Goal: Task Accomplishment & Management: Use online tool/utility

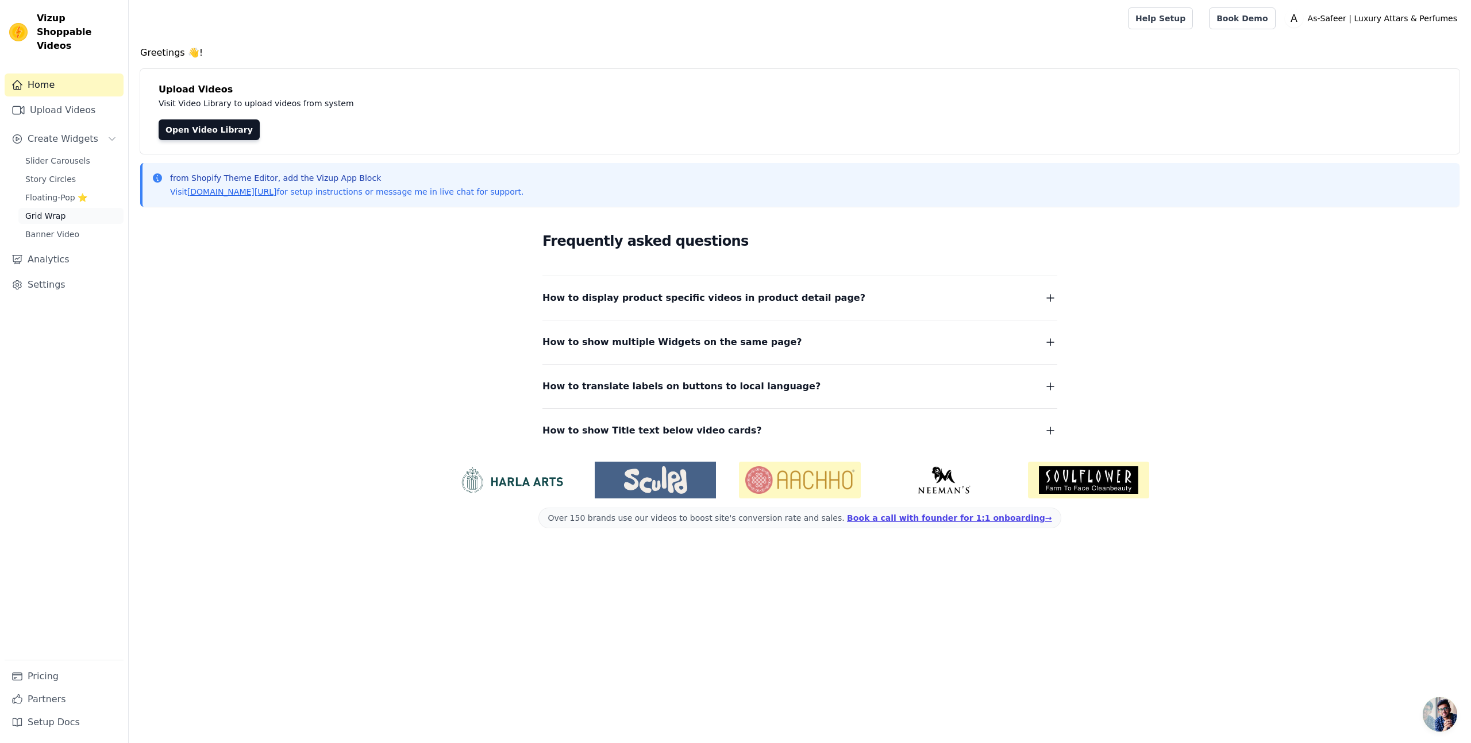
click at [62, 210] on span "Grid Wrap" at bounding box center [45, 215] width 40 height 11
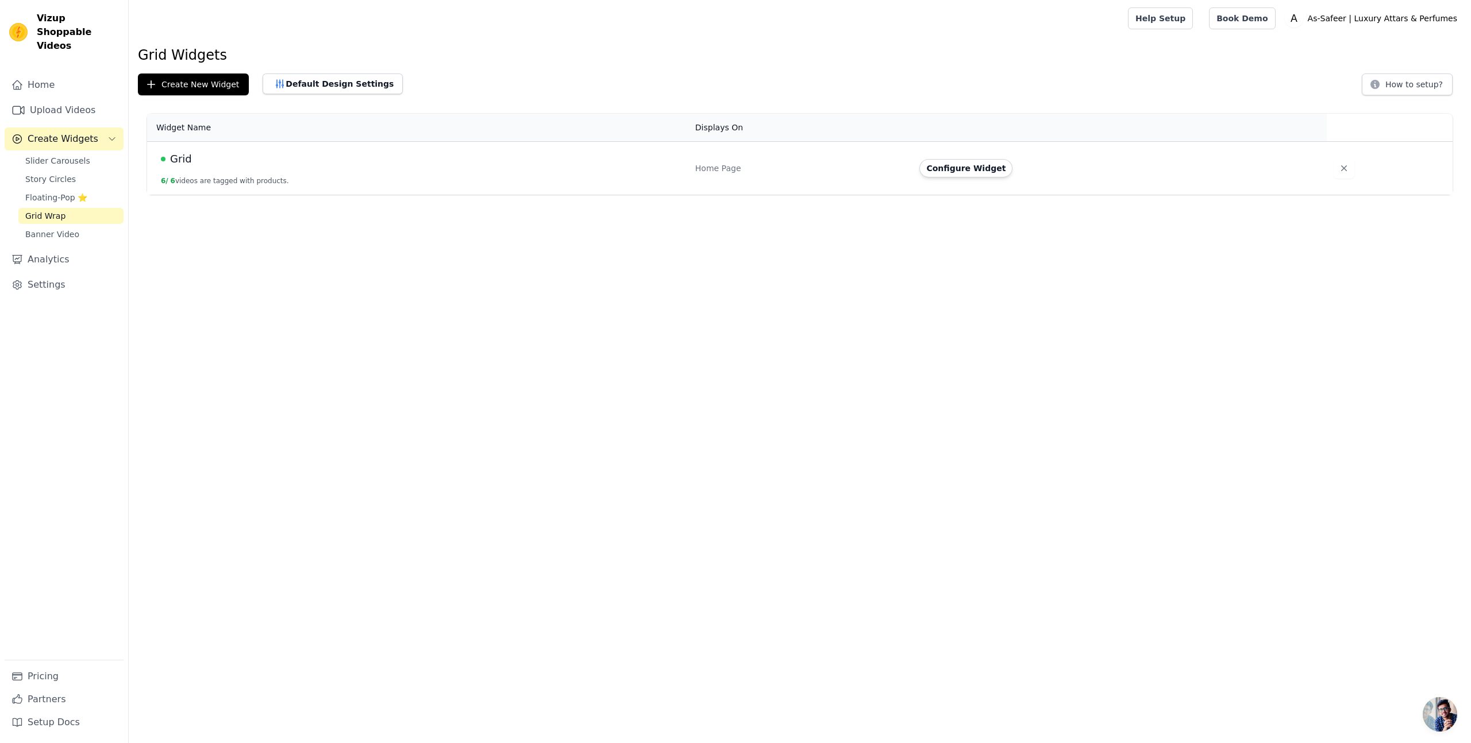
click at [210, 179] on button "6 / 6 videos are tagged with products." at bounding box center [225, 180] width 128 height 9
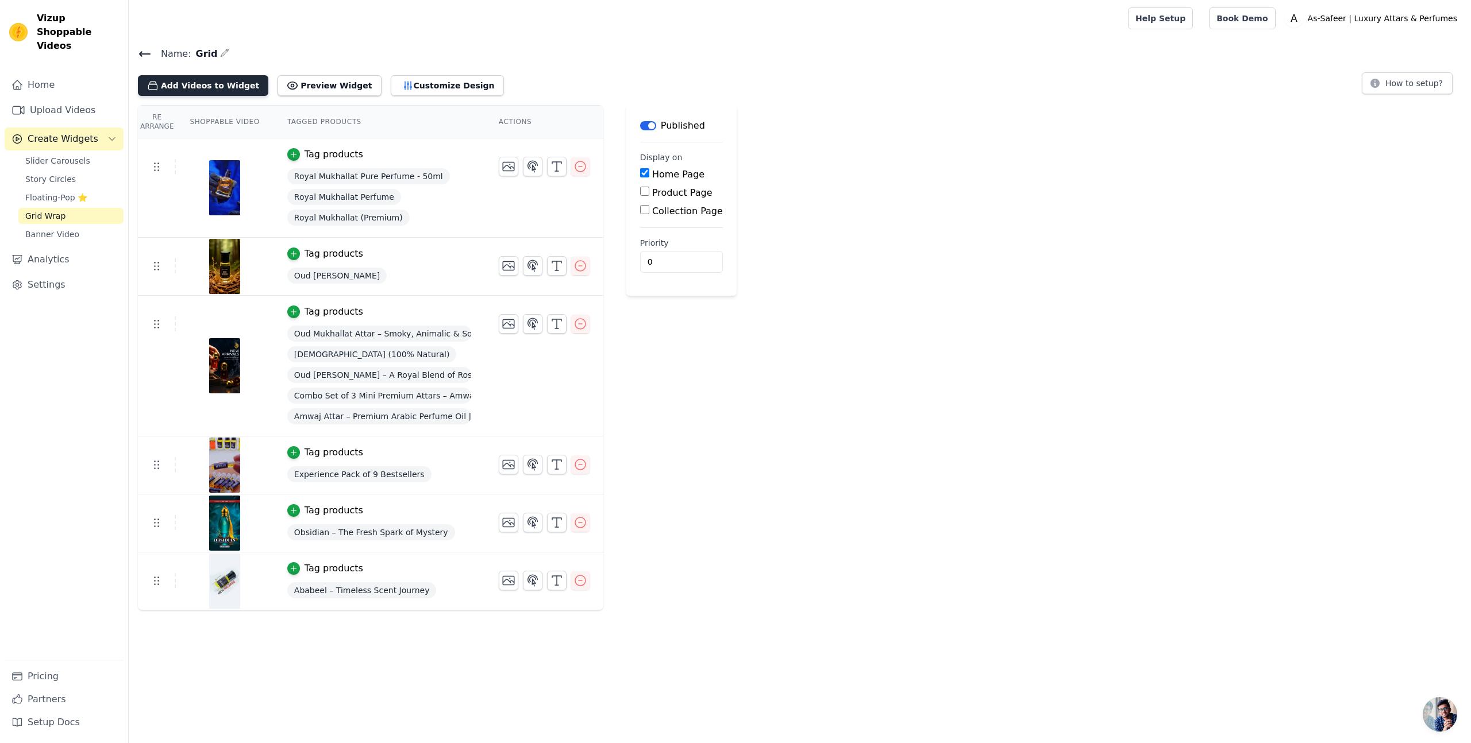
click at [198, 84] on button "Add Videos to Widget" at bounding box center [203, 85] width 130 height 21
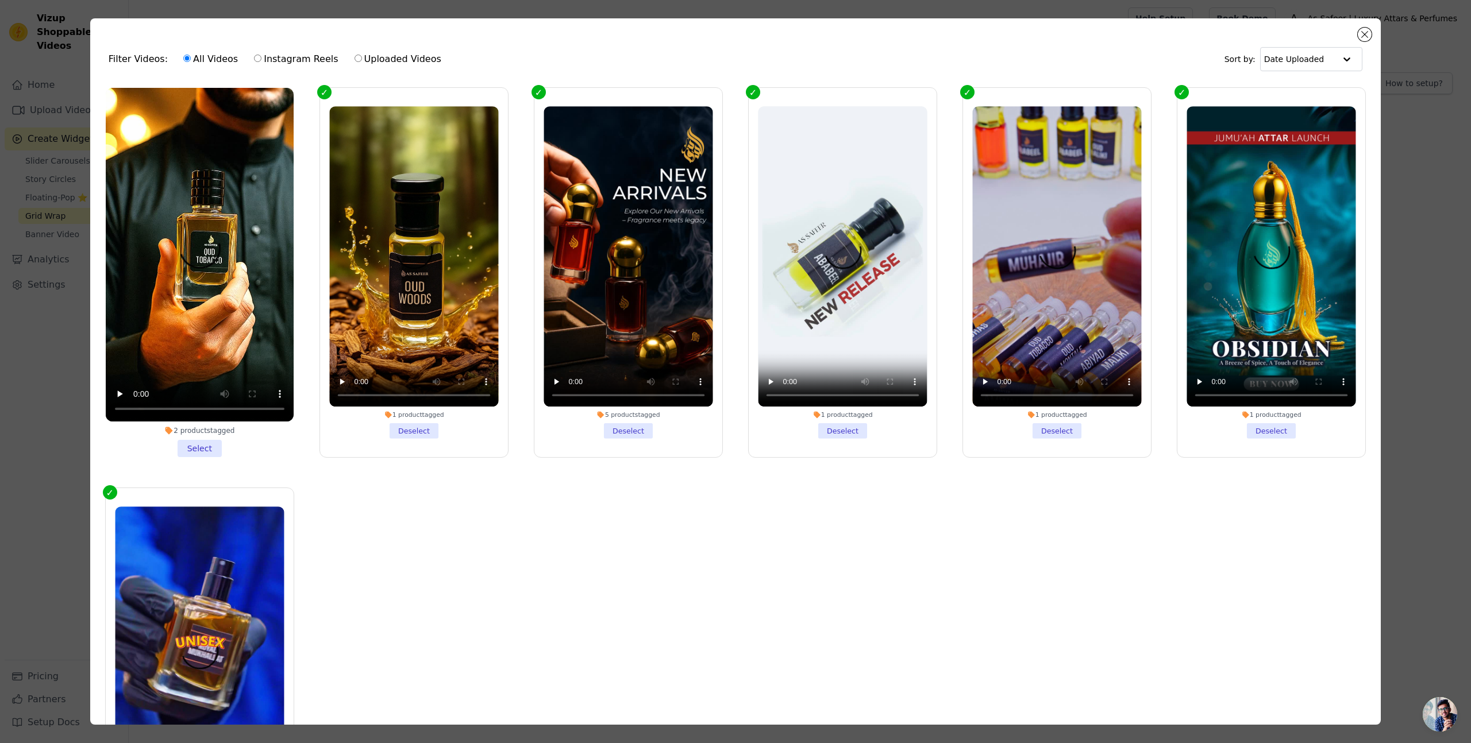
scroll to position [95, 0]
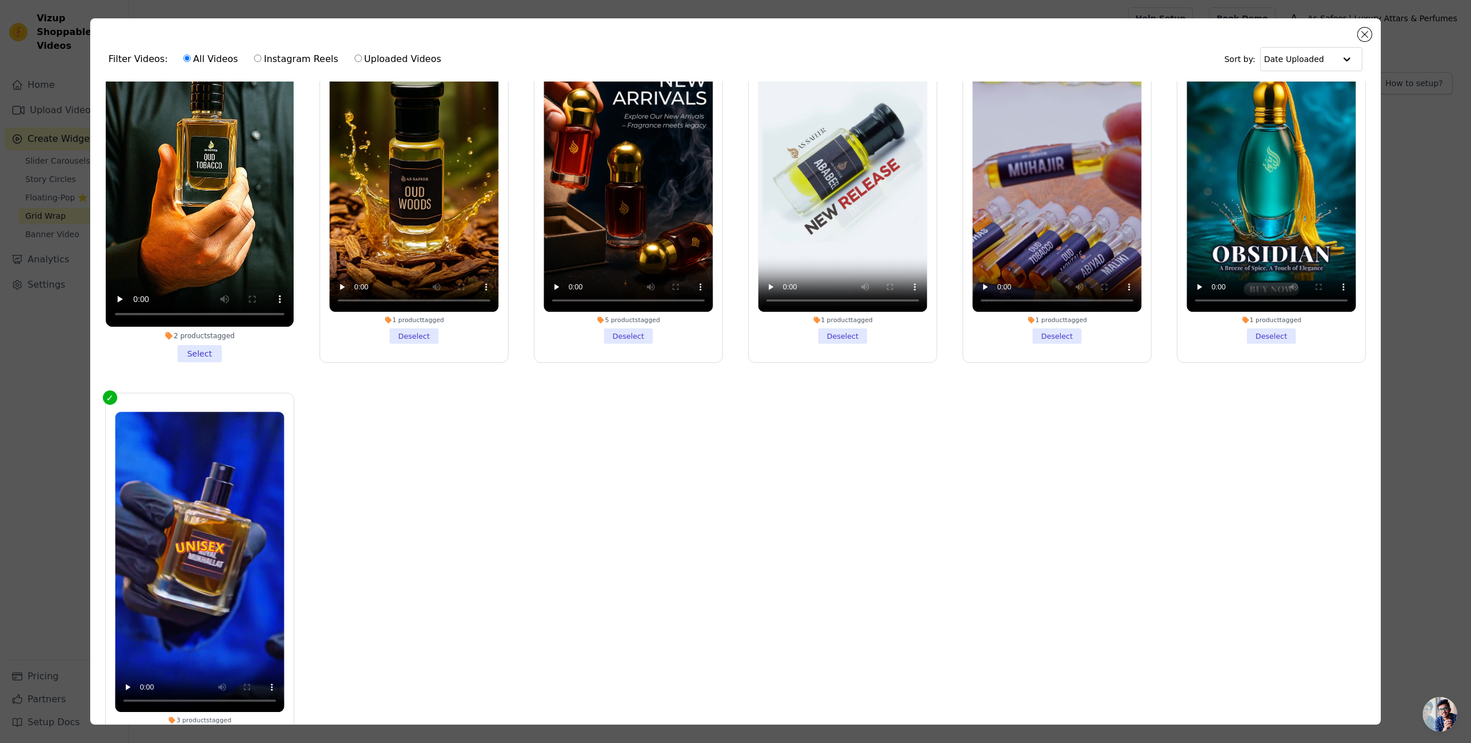
click at [259, 60] on label "Instagram Reels" at bounding box center [295, 59] width 85 height 15
click at [259, 60] on input "Instagram Reels" at bounding box center [257, 58] width 7 height 7
radio input "true"
click at [1366, 33] on button "Close modal" at bounding box center [1365, 35] width 14 height 14
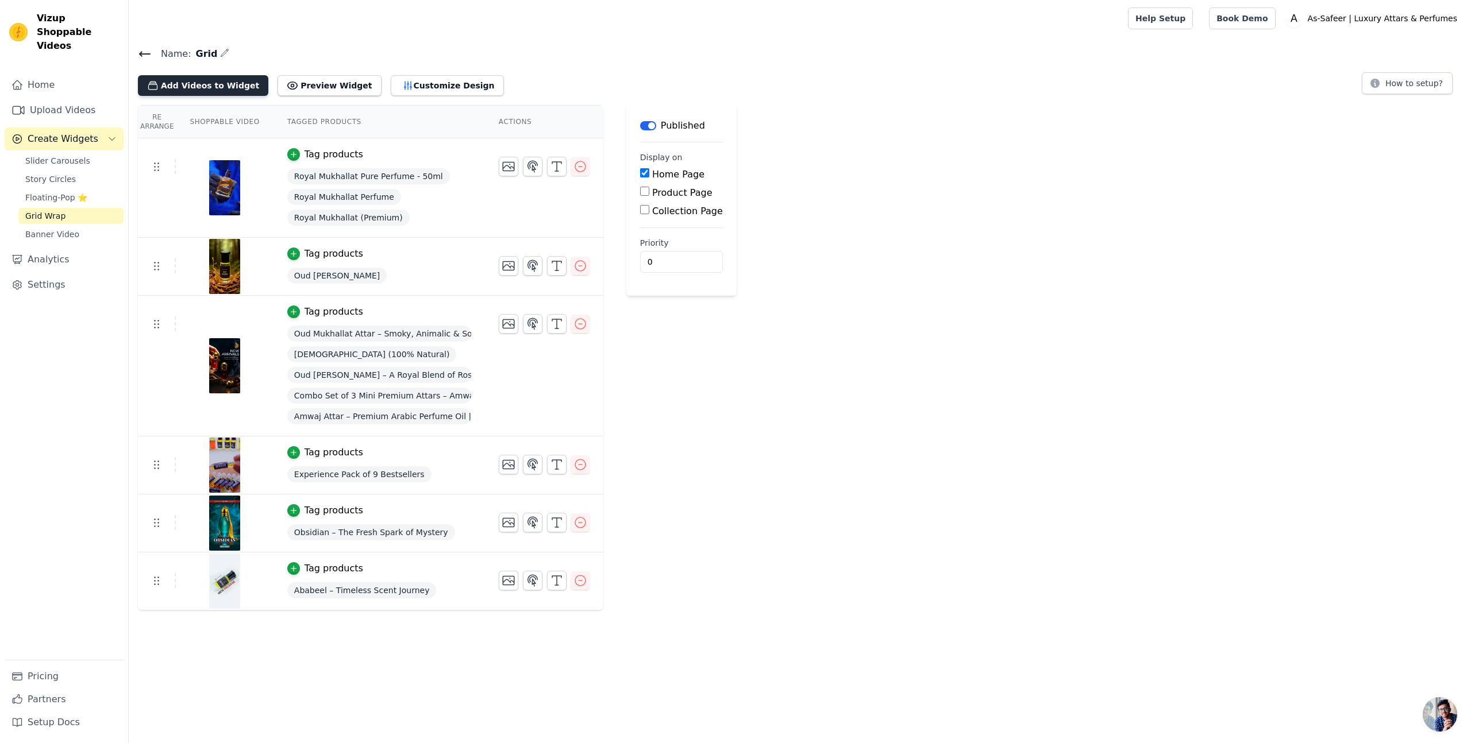
click at [223, 85] on button "Add Videos to Widget" at bounding box center [203, 85] width 130 height 21
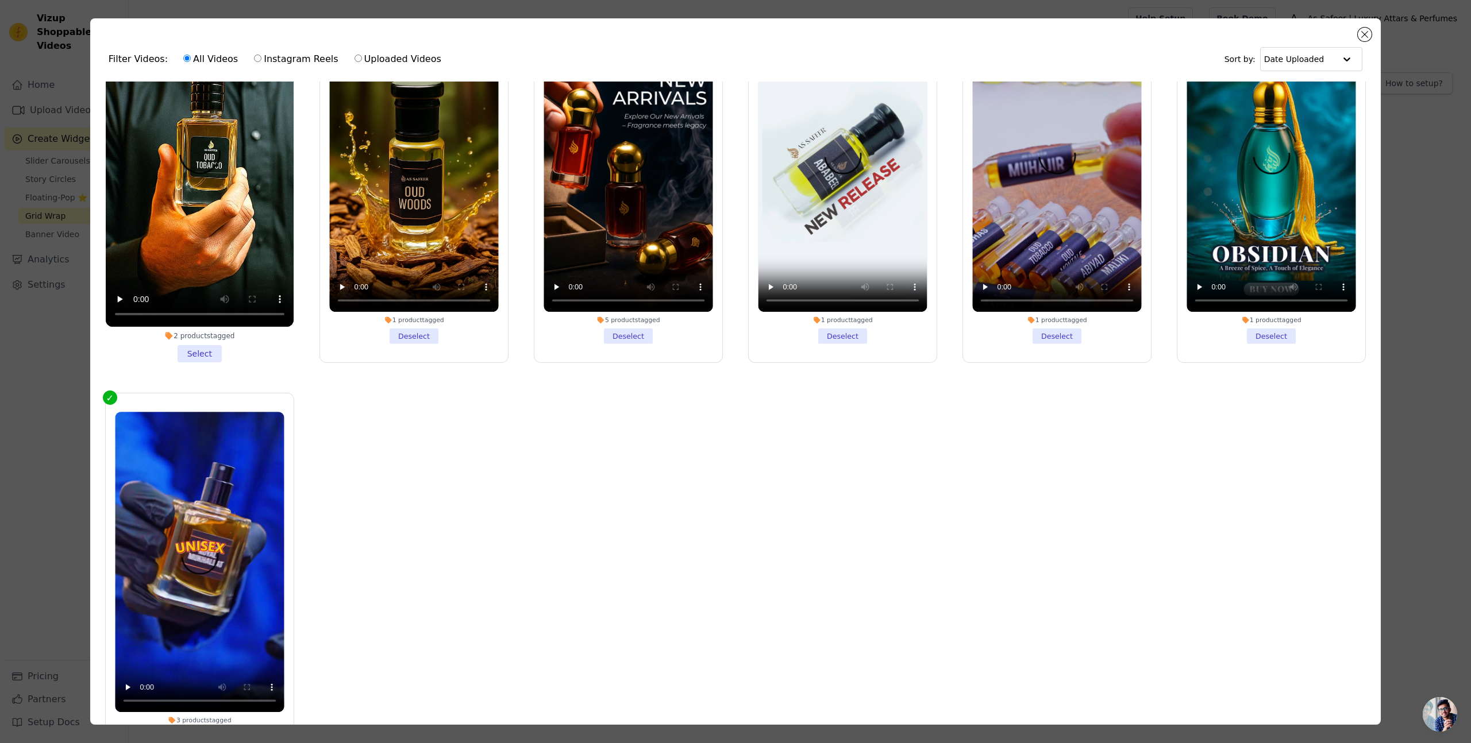
scroll to position [0, 0]
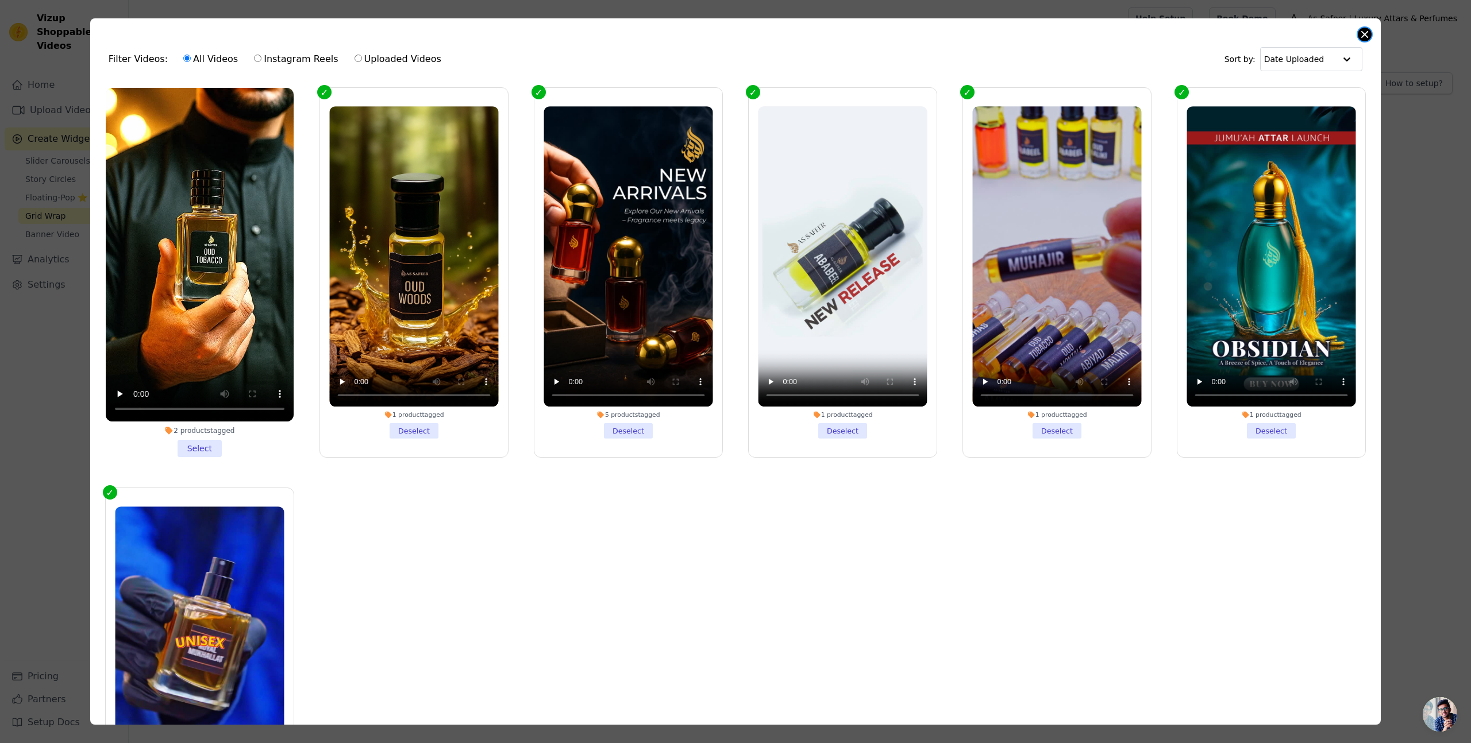
click at [1364, 34] on button "Close modal" at bounding box center [1365, 35] width 14 height 14
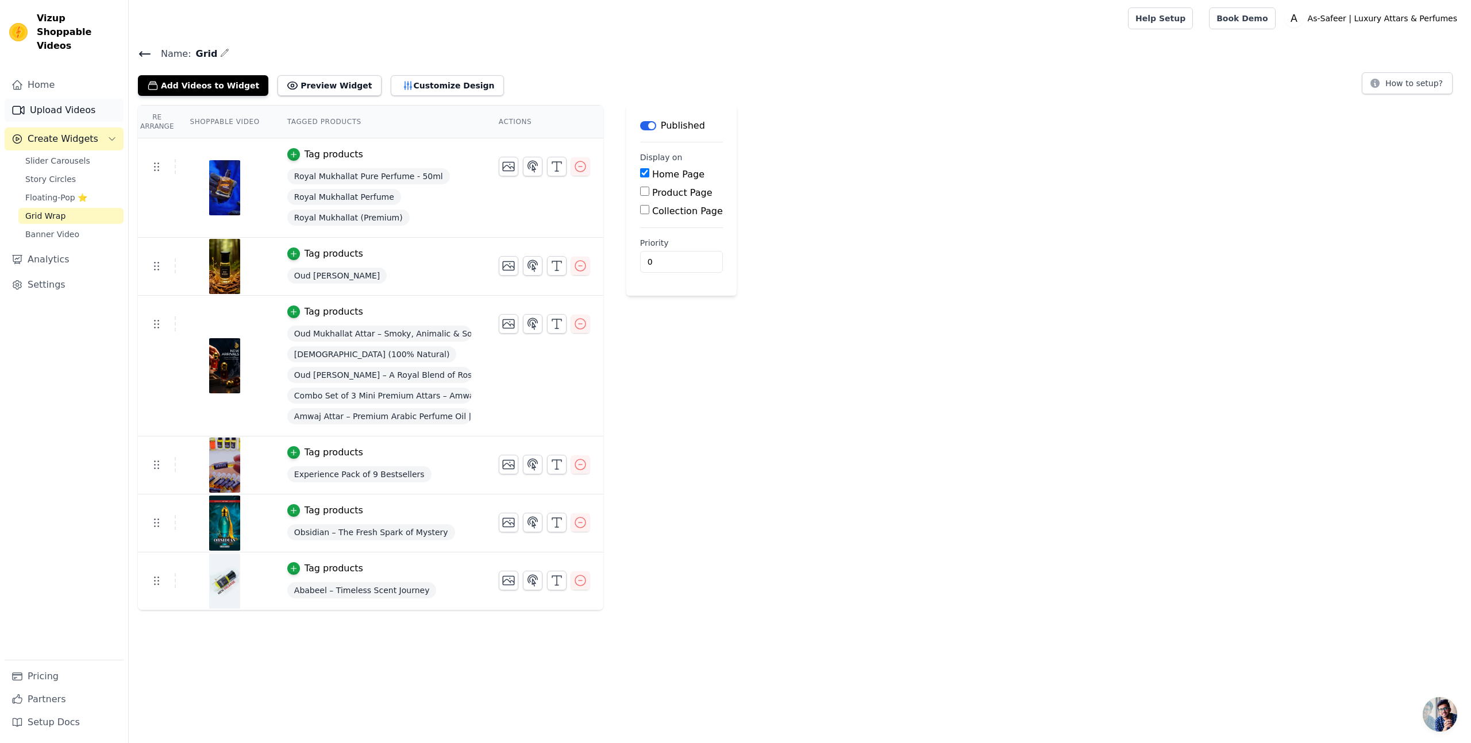
click at [56, 99] on link "Upload Videos" at bounding box center [64, 110] width 119 height 23
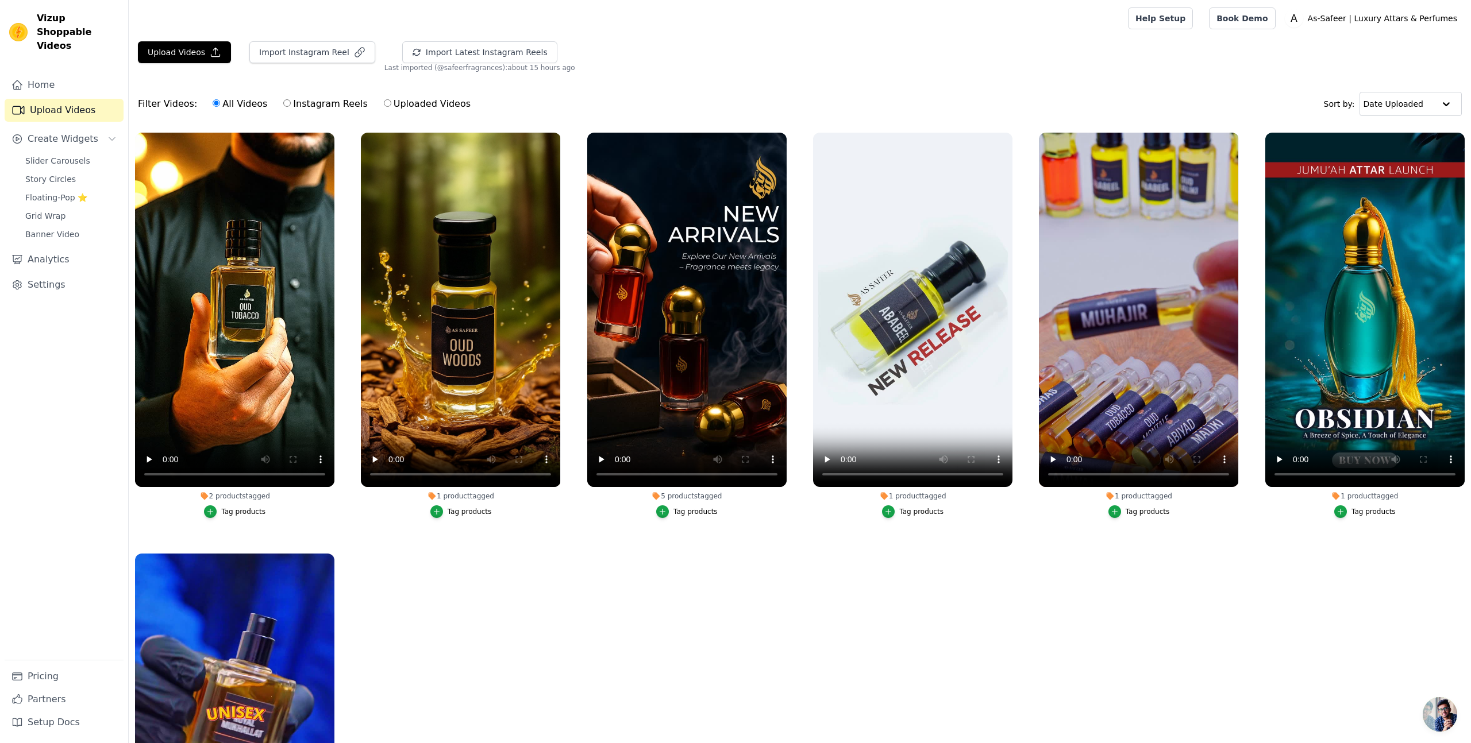
click at [326, 100] on label "Instagram Reels" at bounding box center [325, 104] width 85 height 15
click at [291, 100] on input "Instagram Reels" at bounding box center [286, 102] width 7 height 7
radio input "true"
click at [319, 54] on button "Import Instagram Reel" at bounding box center [312, 52] width 126 height 22
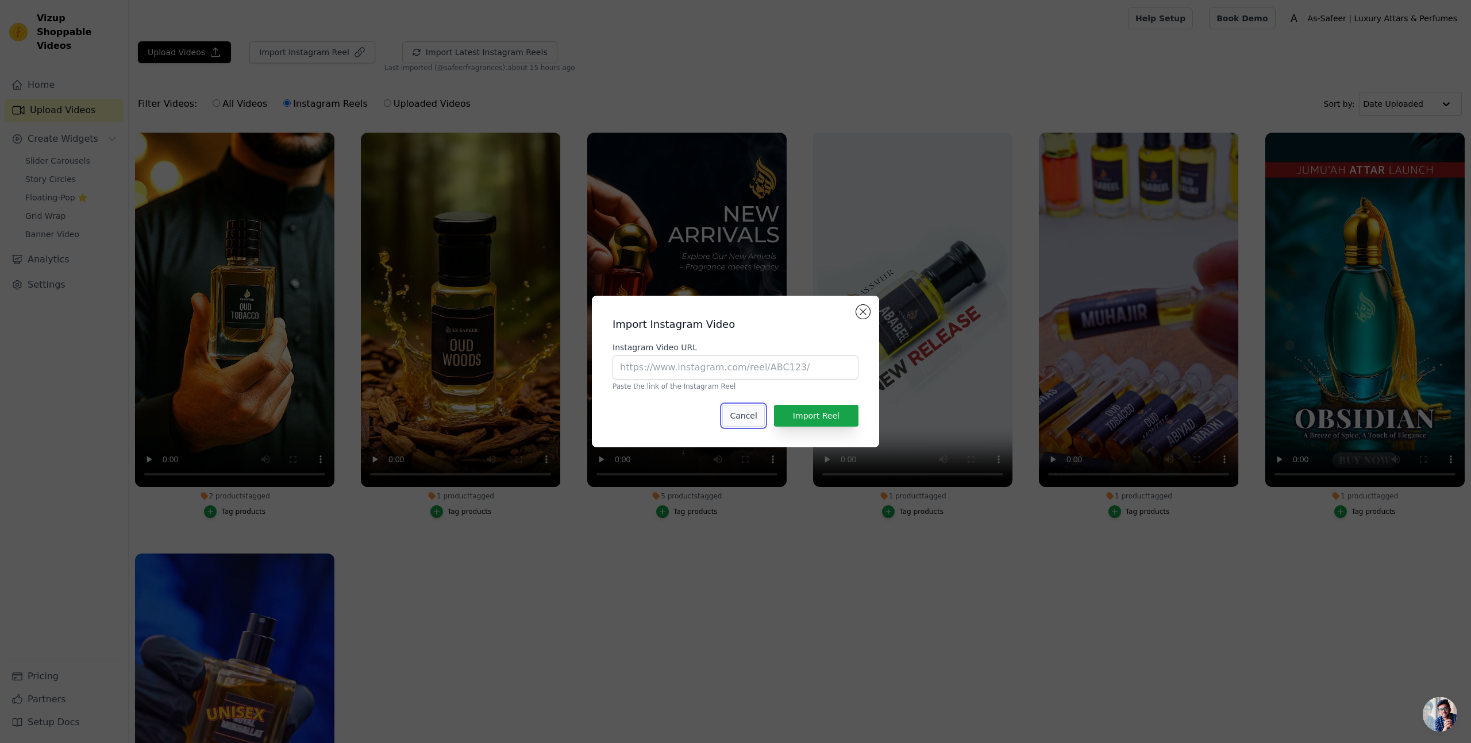
click at [754, 411] on button "Cancel" at bounding box center [743, 416] width 42 height 22
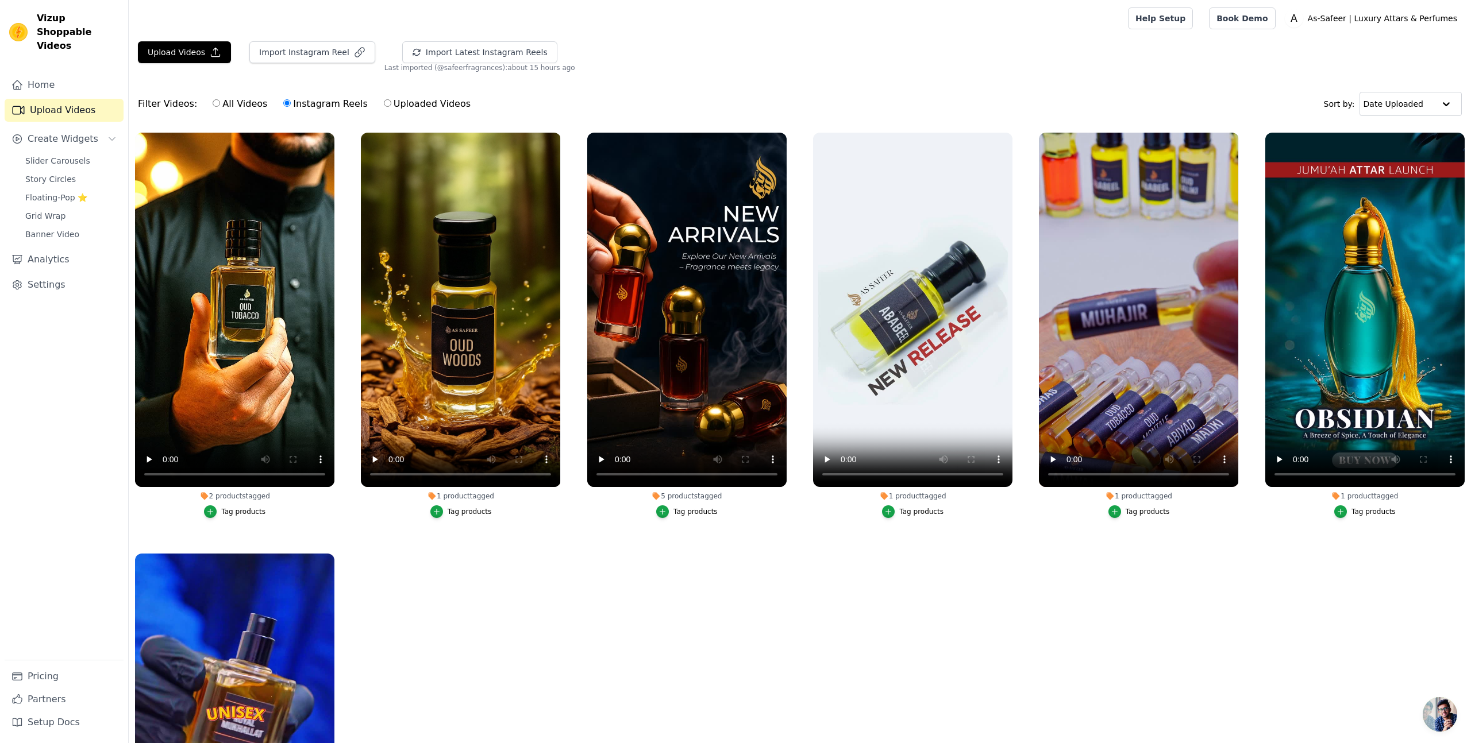
click at [383, 103] on label "Uploaded Videos" at bounding box center [427, 104] width 88 height 15
click at [384, 103] on input "Uploaded Videos" at bounding box center [387, 102] width 7 height 7
radio input "true"
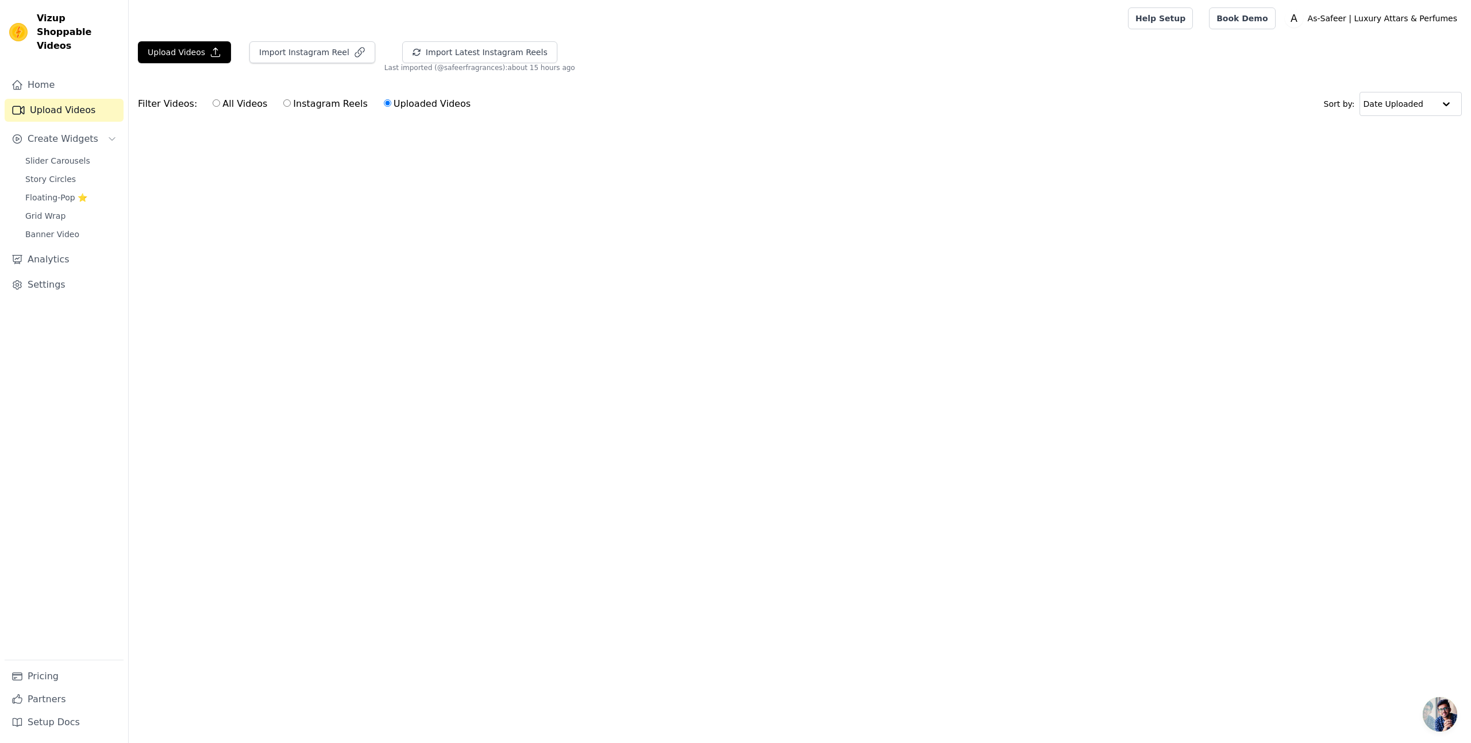
click at [310, 103] on label "Instagram Reels" at bounding box center [325, 104] width 85 height 15
click at [291, 103] on input "Instagram Reels" at bounding box center [286, 102] width 7 height 7
radio input "true"
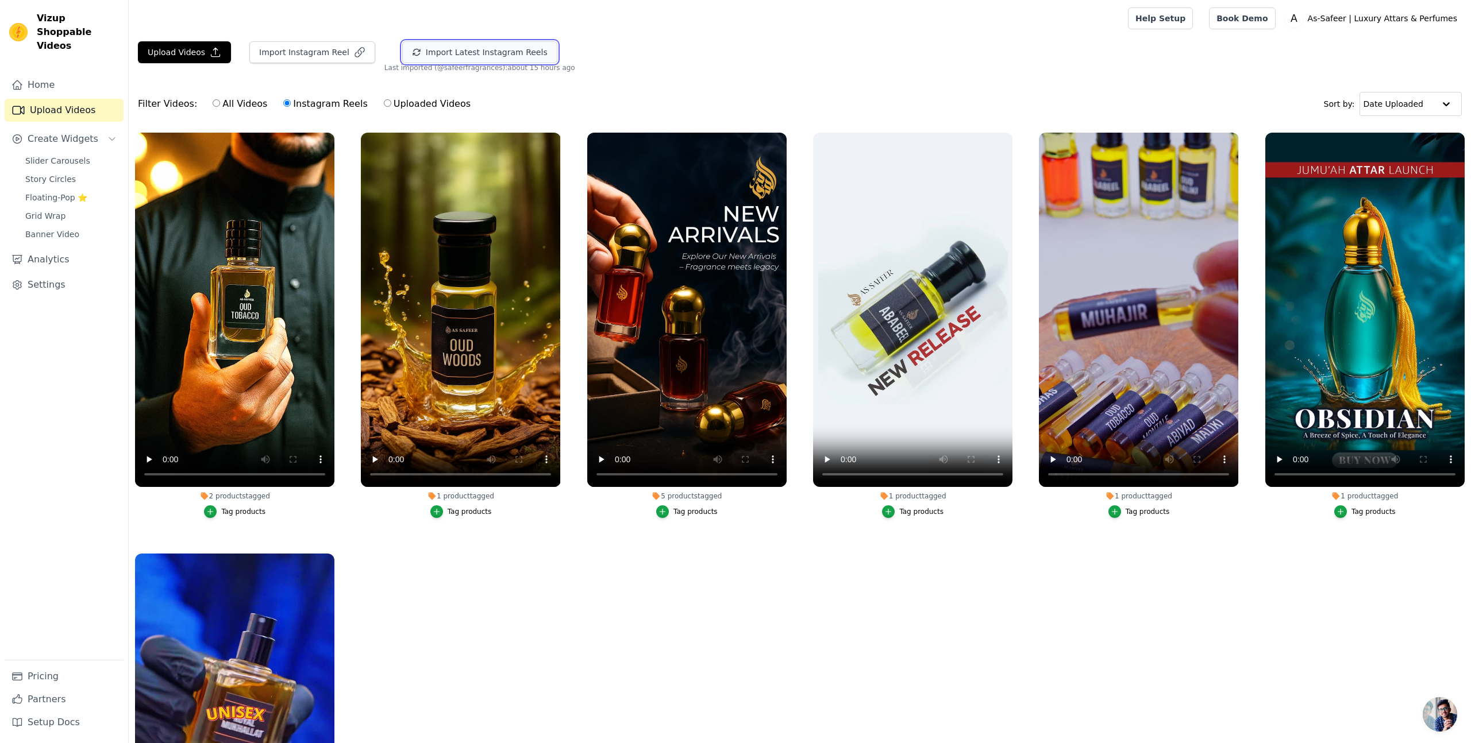
click at [456, 51] on button "Import Latest Instagram Reels" at bounding box center [479, 52] width 155 height 22
click at [220, 105] on label "All Videos" at bounding box center [240, 104] width 56 height 15
click at [220, 105] on input "All Videos" at bounding box center [216, 102] width 7 height 7
radio input "true"
click at [186, 47] on button "Upload Videos" at bounding box center [184, 52] width 93 height 22
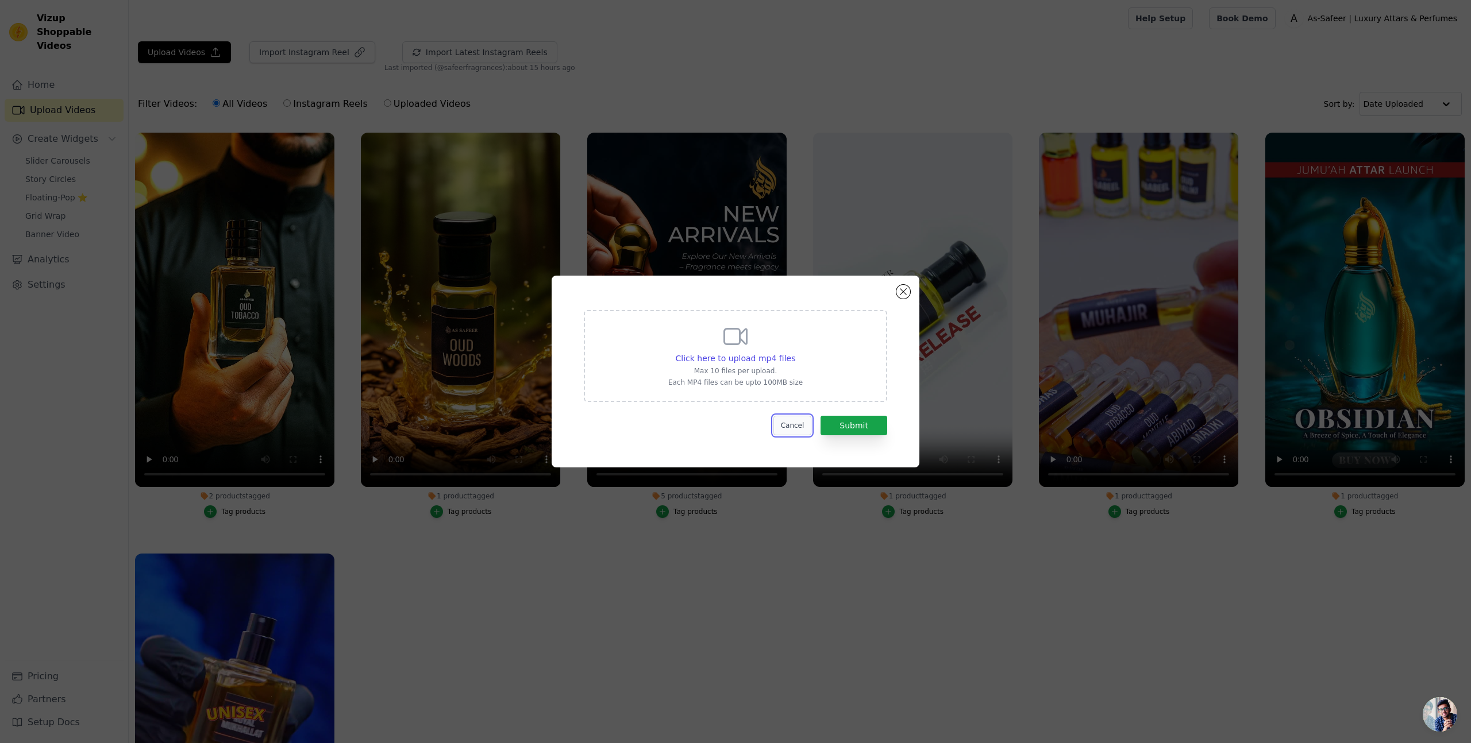
click at [793, 423] on button "Cancel" at bounding box center [792, 426] width 38 height 20
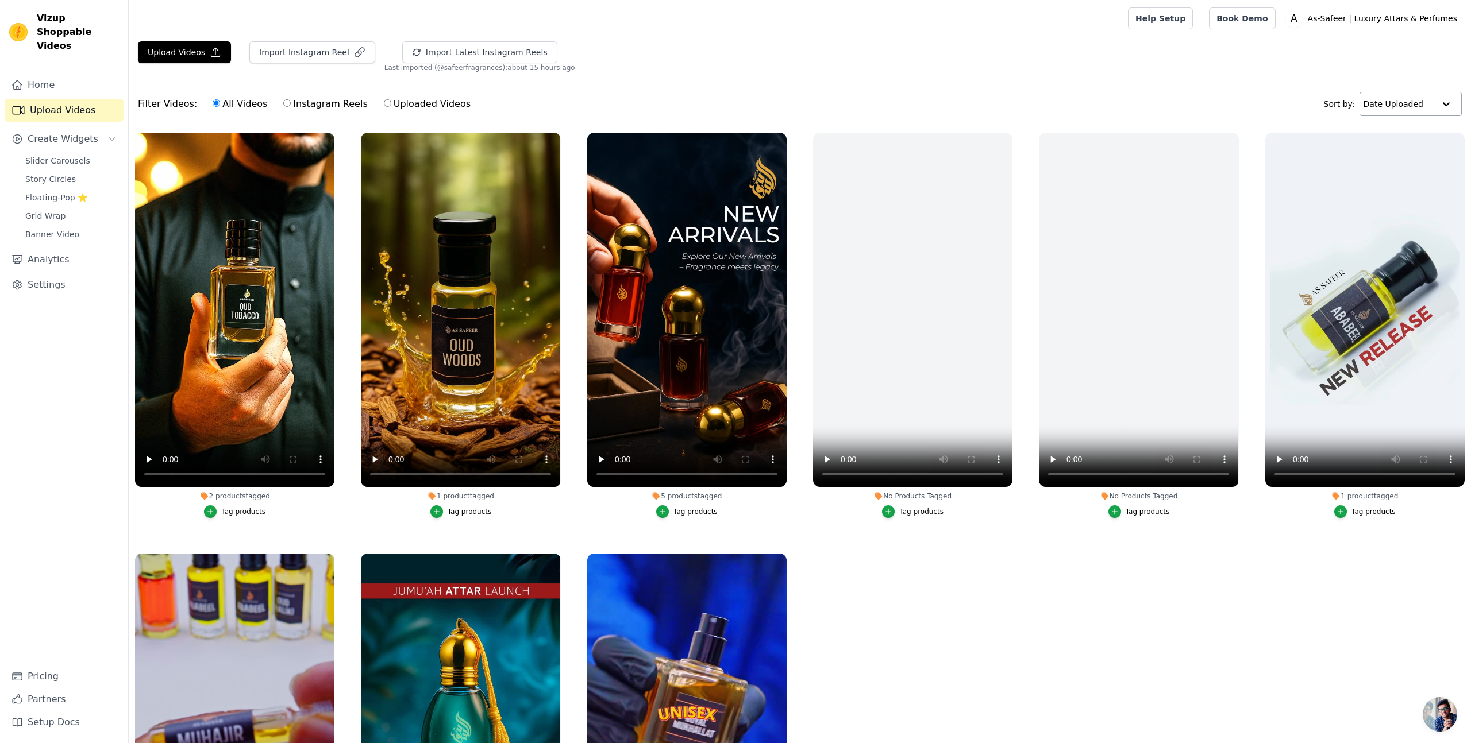
click at [1385, 104] on input "text" at bounding box center [1398, 104] width 71 height 23
click at [1224, 92] on div "Filter Videos: All Videos Instagram Reels Uploaded Videos Sort by: Date Uploaded" at bounding box center [800, 104] width 1342 height 45
click at [502, 46] on button "Import Latest Instagram Reels" at bounding box center [479, 52] width 155 height 22
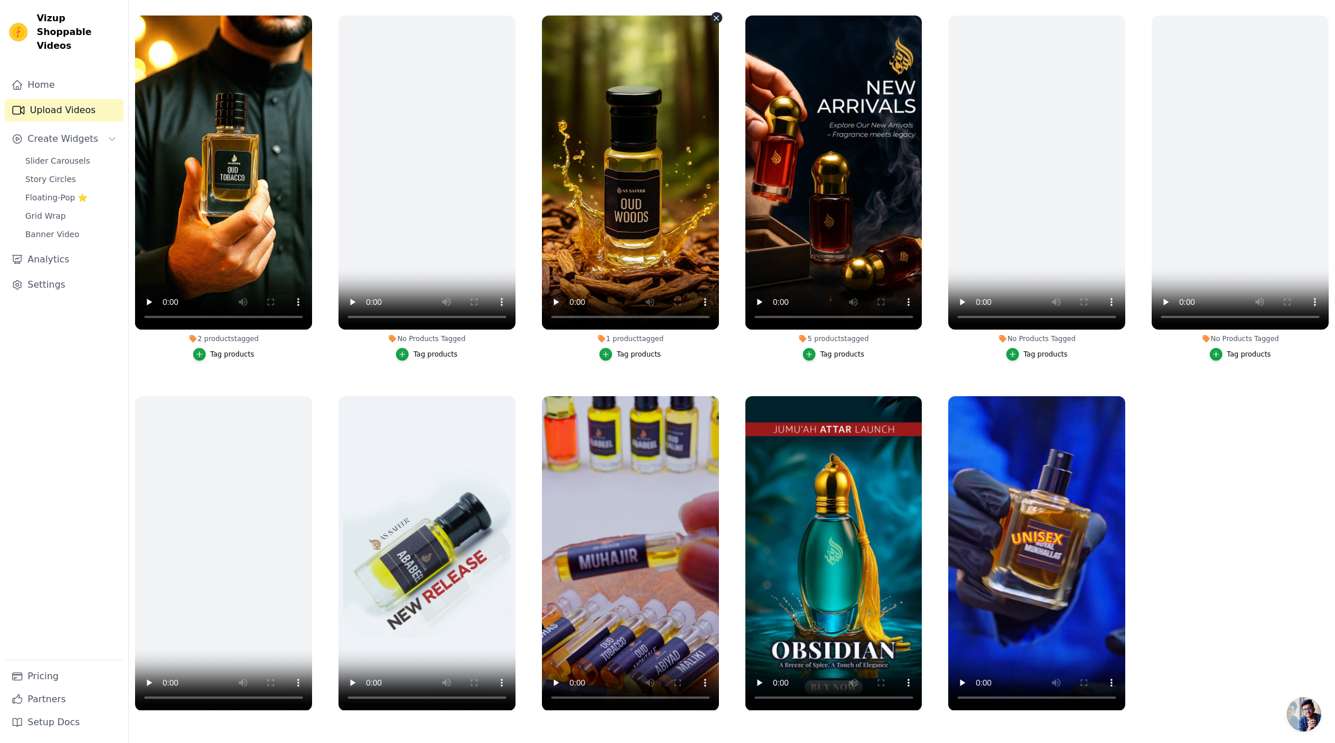
scroll to position [56, 0]
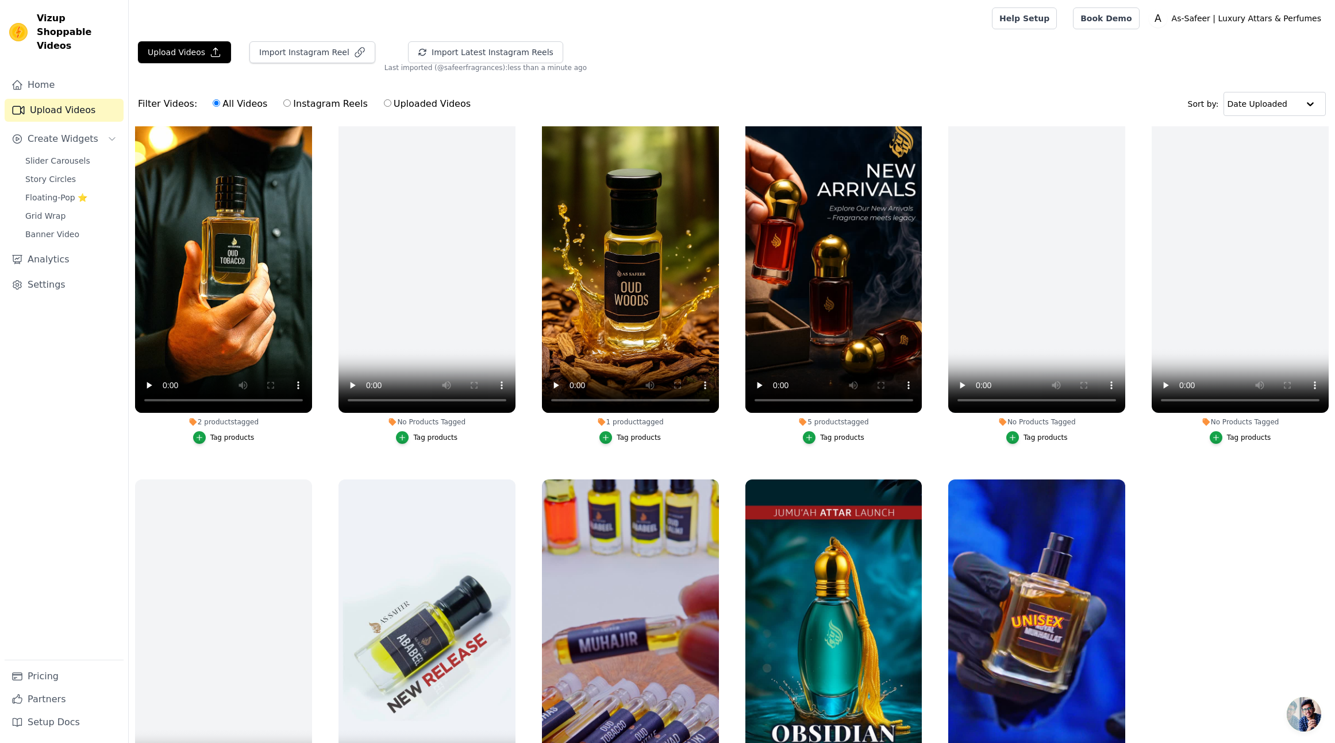
scroll to position [56, 0]
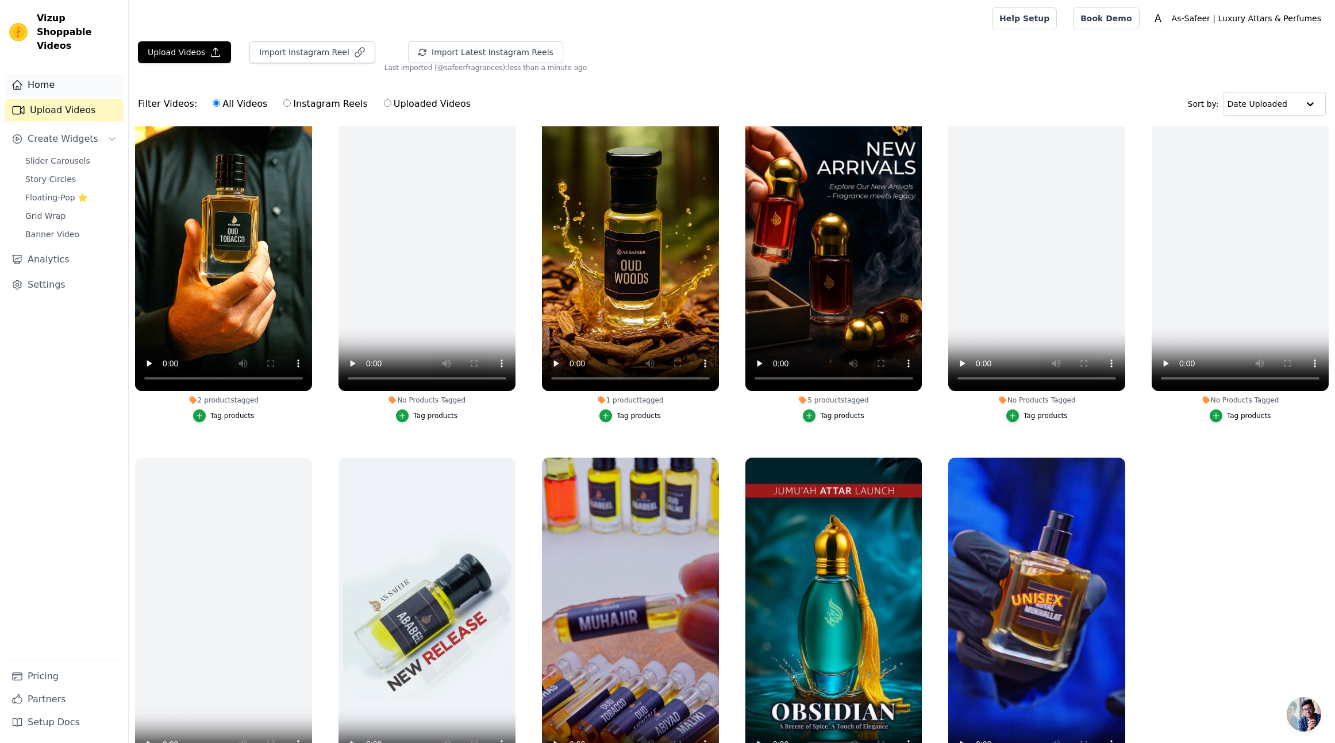
click at [57, 74] on link "Home" at bounding box center [64, 85] width 119 height 23
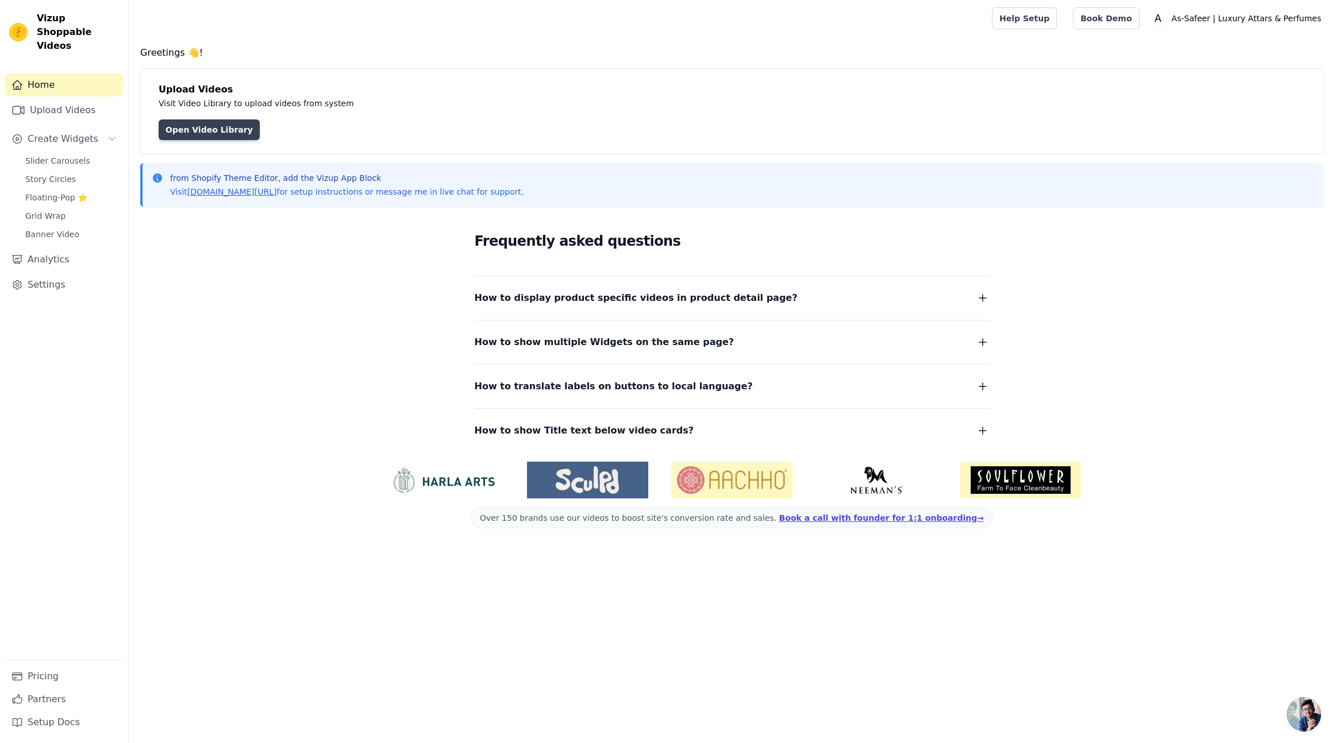
click at [215, 130] on link "Open Video Library" at bounding box center [209, 130] width 101 height 21
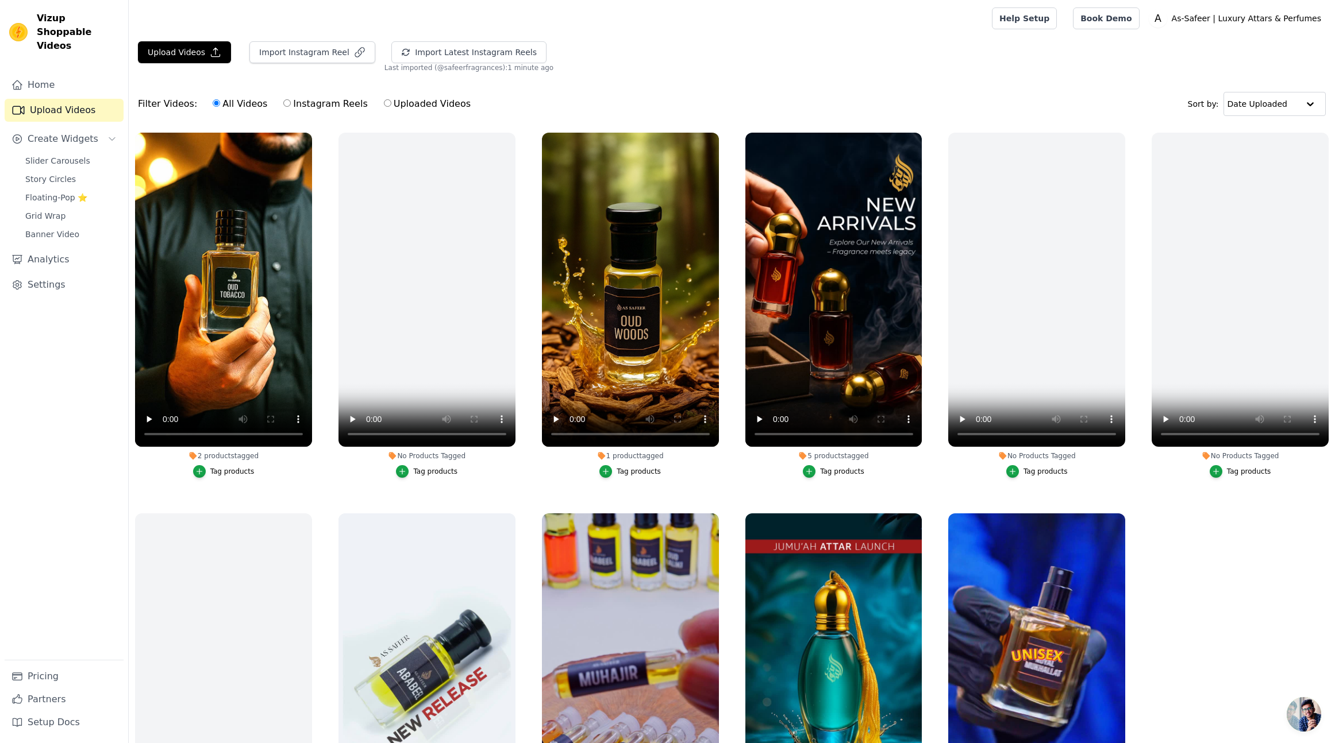
click at [314, 101] on label "Instagram Reels" at bounding box center [325, 104] width 85 height 15
click at [291, 101] on input "Instagram Reels" at bounding box center [286, 102] width 7 height 7
radio input "true"
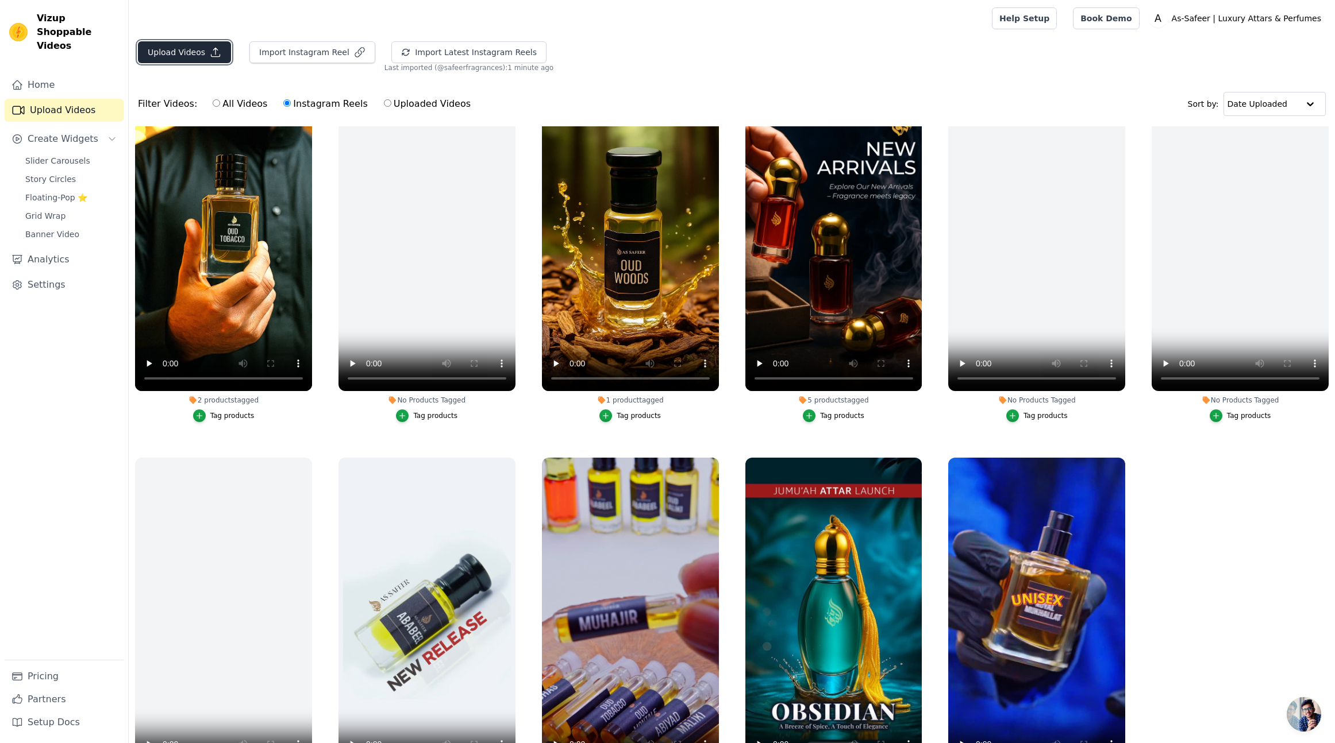
click at [183, 52] on button "Upload Videos" at bounding box center [184, 52] width 93 height 22
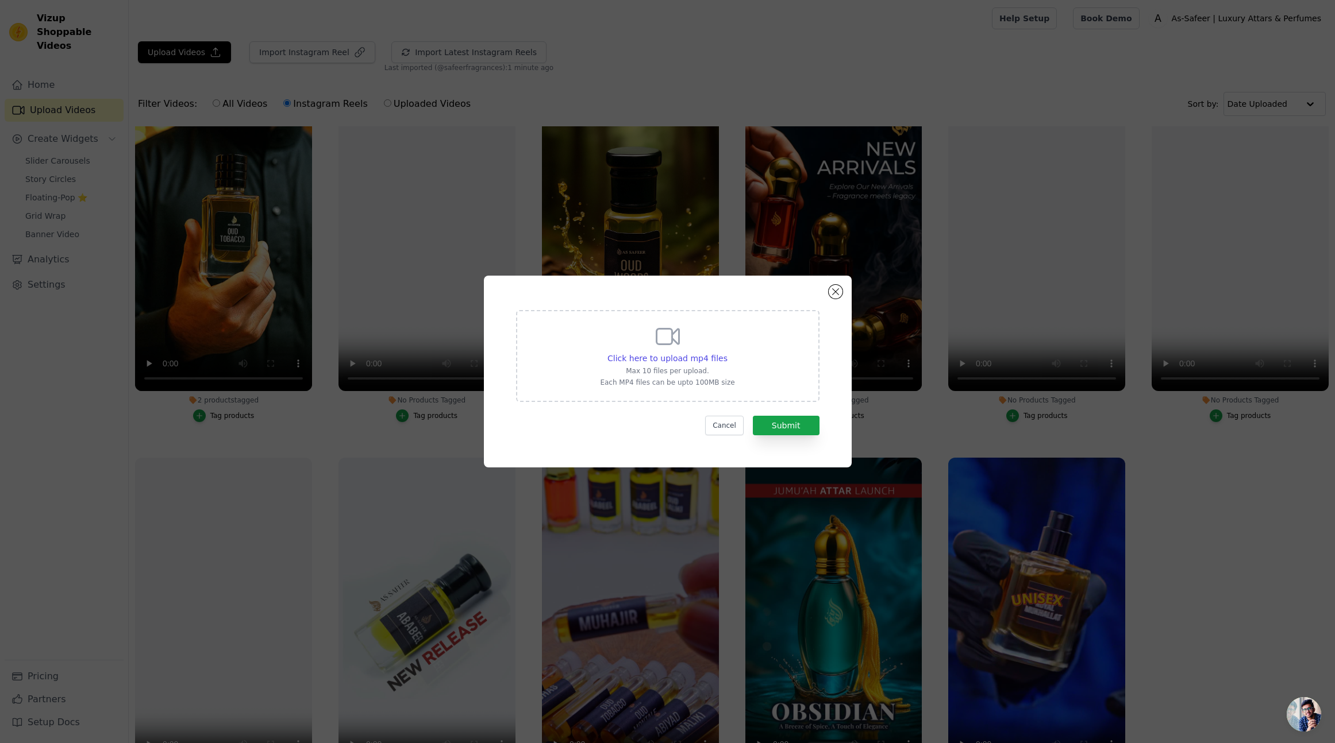
click at [706, 432] on div "Cancel Submit" at bounding box center [667, 426] width 303 height 20
click at [705, 431] on div "Cancel Submit" at bounding box center [667, 426] width 303 height 20
click at [725, 427] on button "Cancel" at bounding box center [724, 426] width 38 height 20
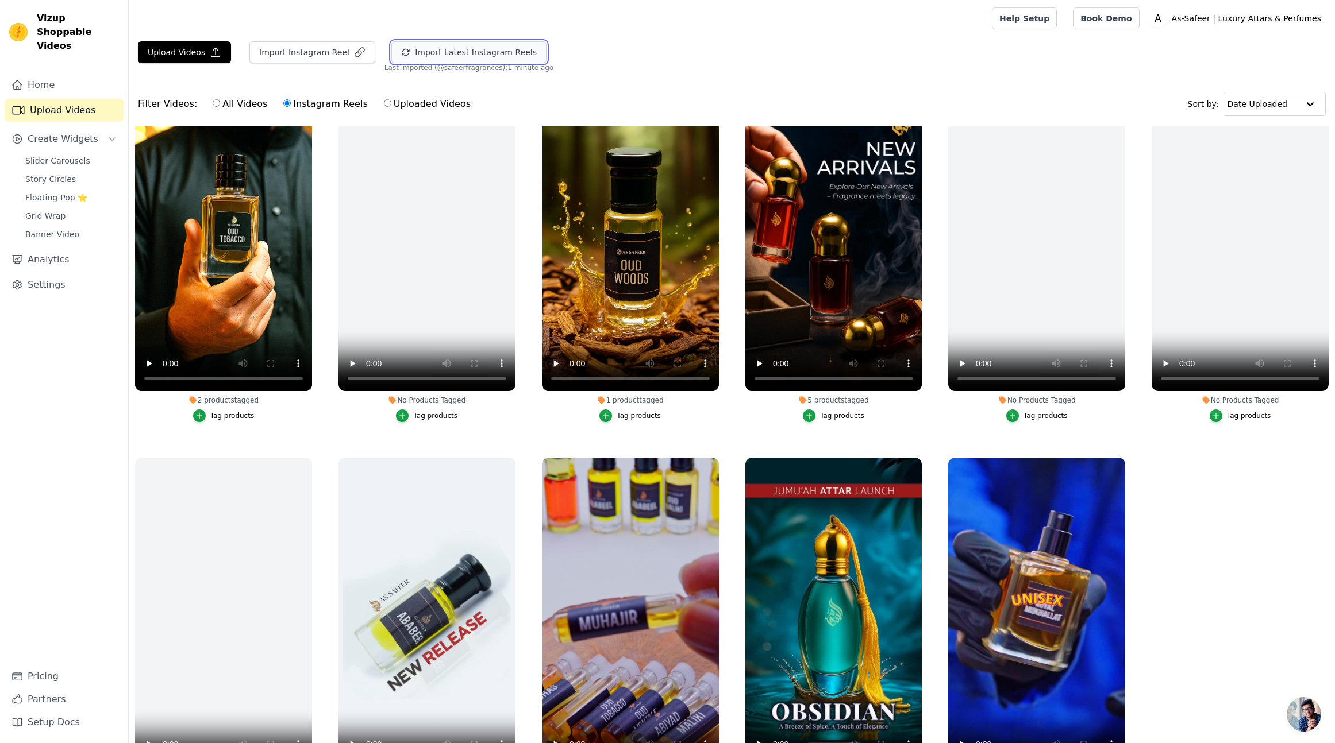
click at [413, 55] on button "Import Latest Instagram Reels" at bounding box center [468, 52] width 155 height 22
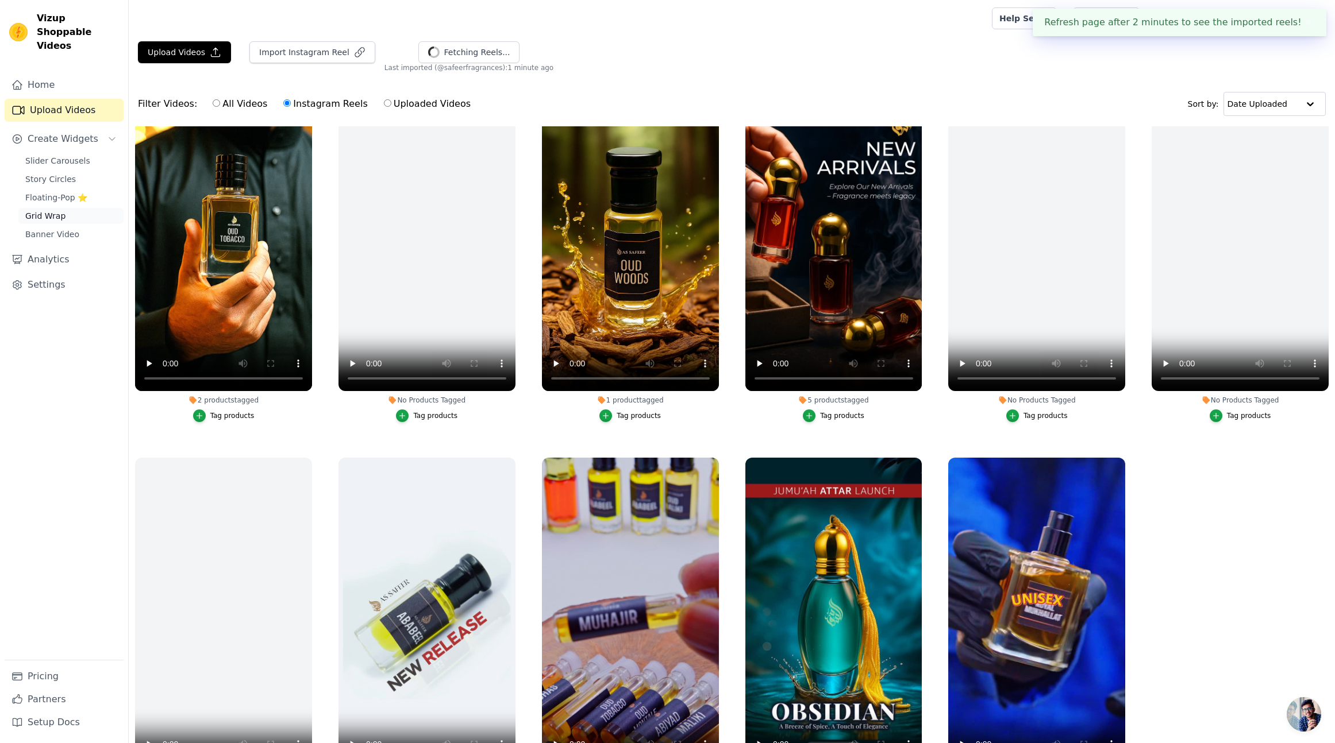
click at [56, 210] on span "Grid Wrap" at bounding box center [45, 215] width 40 height 11
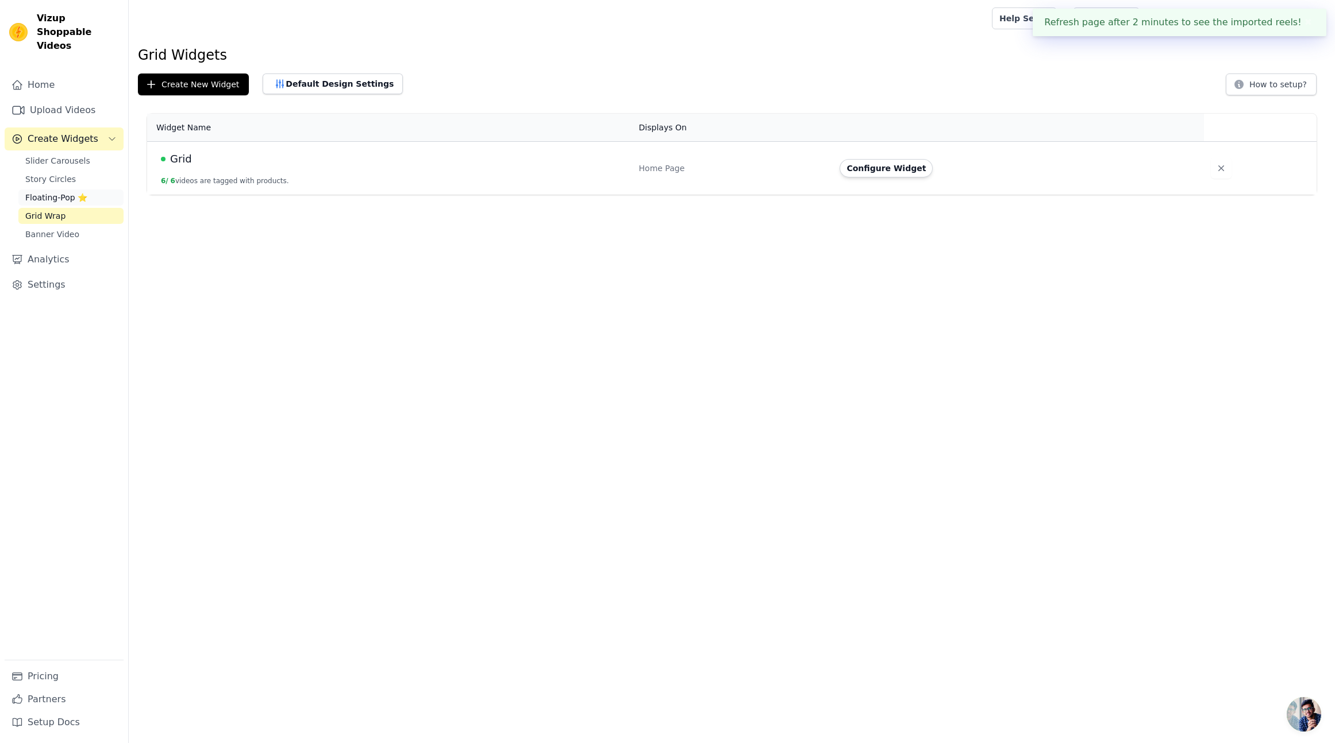
click at [53, 192] on span "Floating-Pop ⭐" at bounding box center [56, 197] width 62 height 11
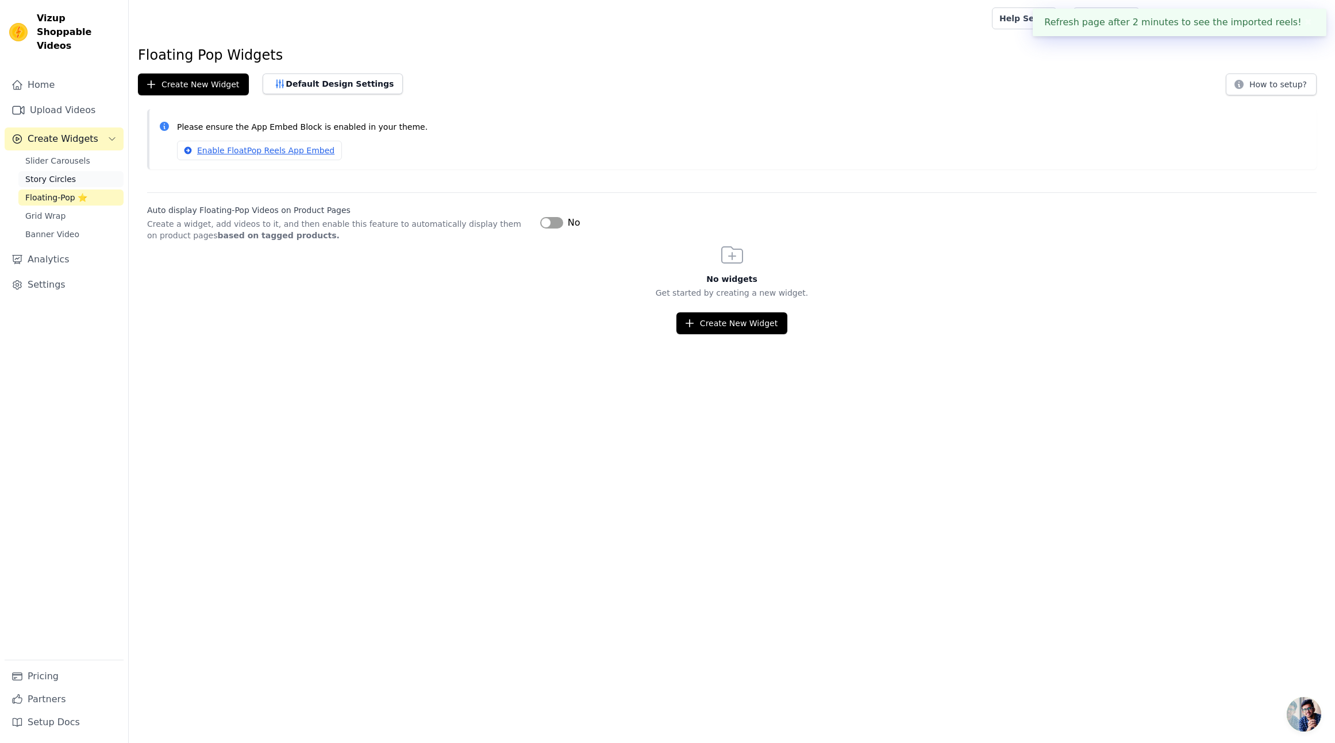
click at [61, 174] on span "Story Circles" at bounding box center [50, 179] width 51 height 11
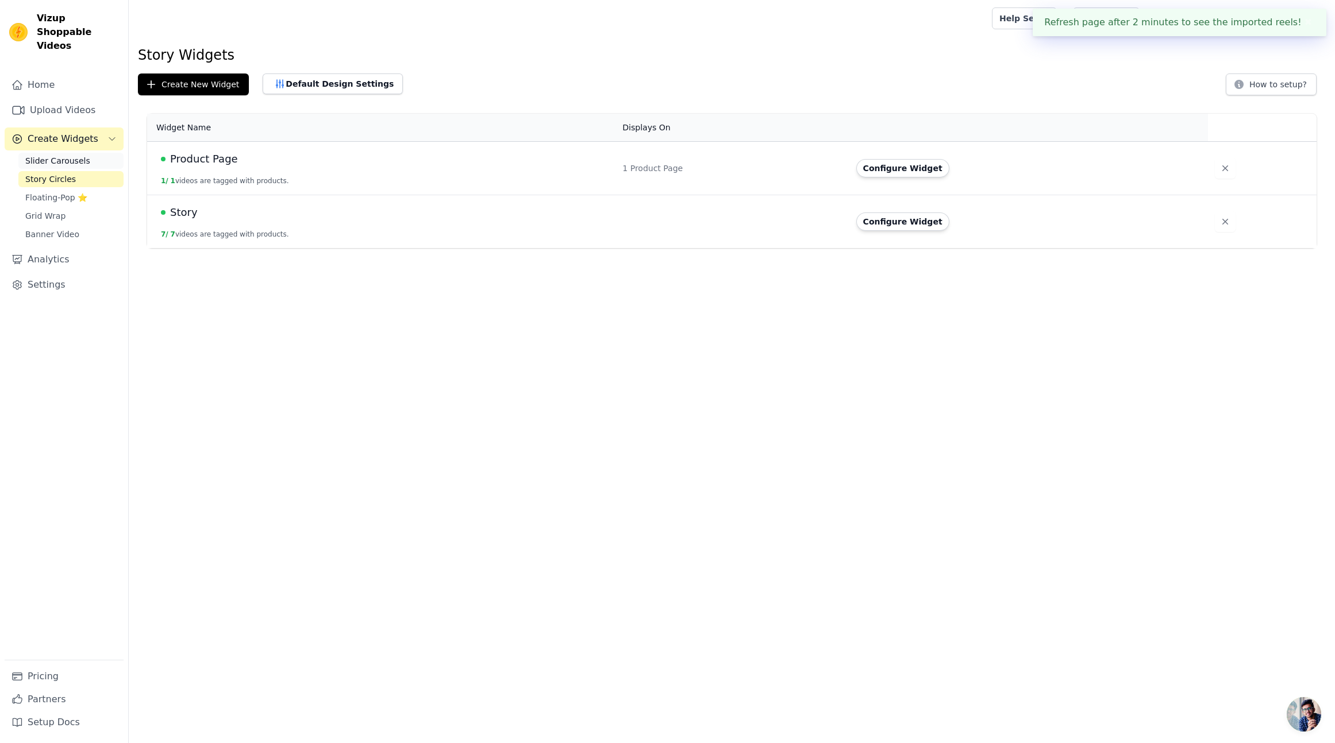
click at [80, 155] on span "Slider Carousels" at bounding box center [57, 160] width 65 height 11
